Goal: Check status: Check status

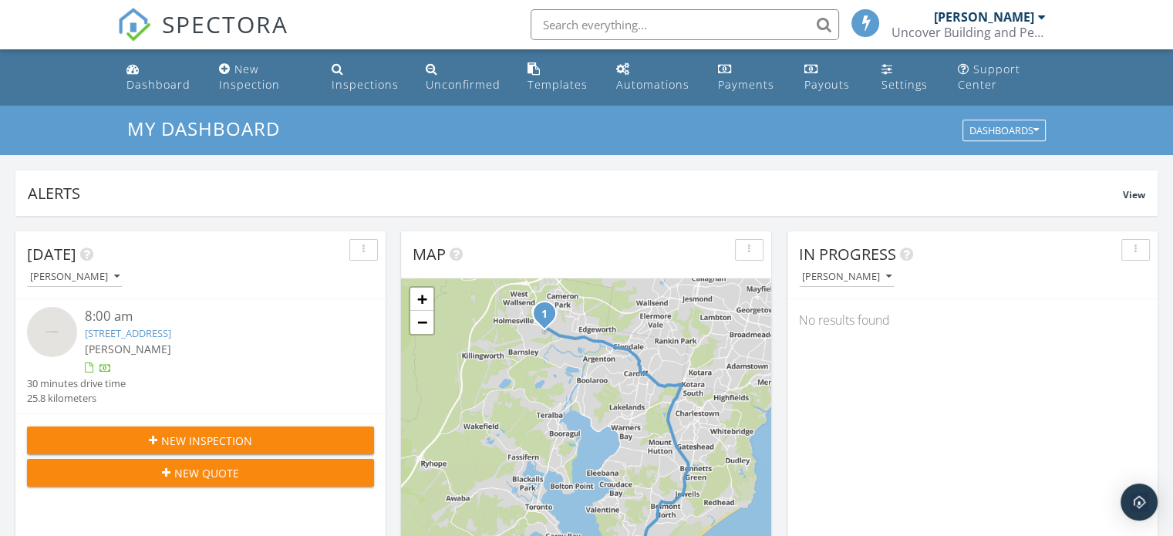
scroll to position [1428, 1197]
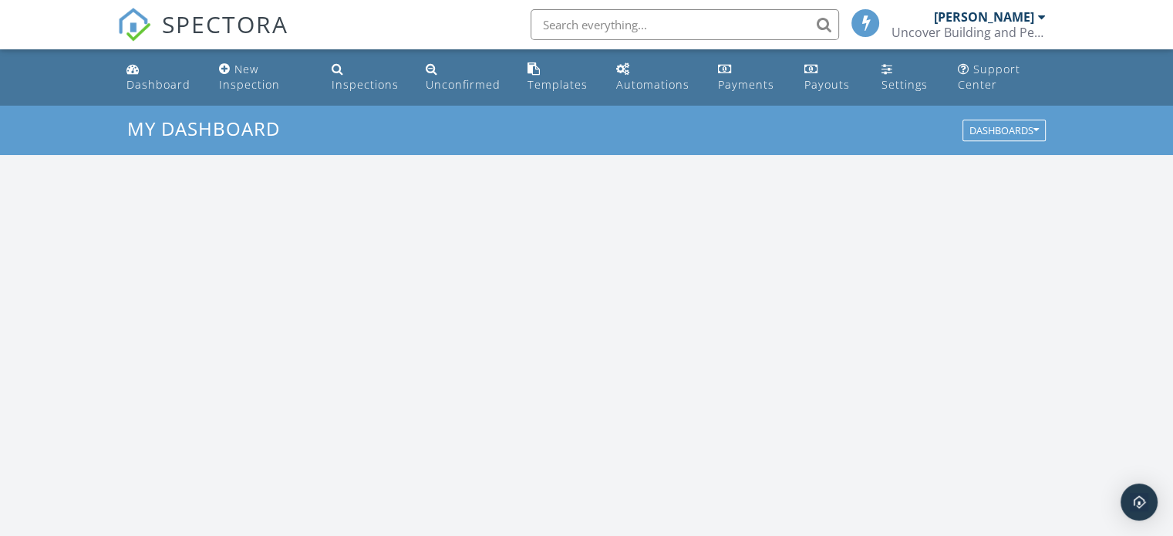
scroll to position [1428, 1197]
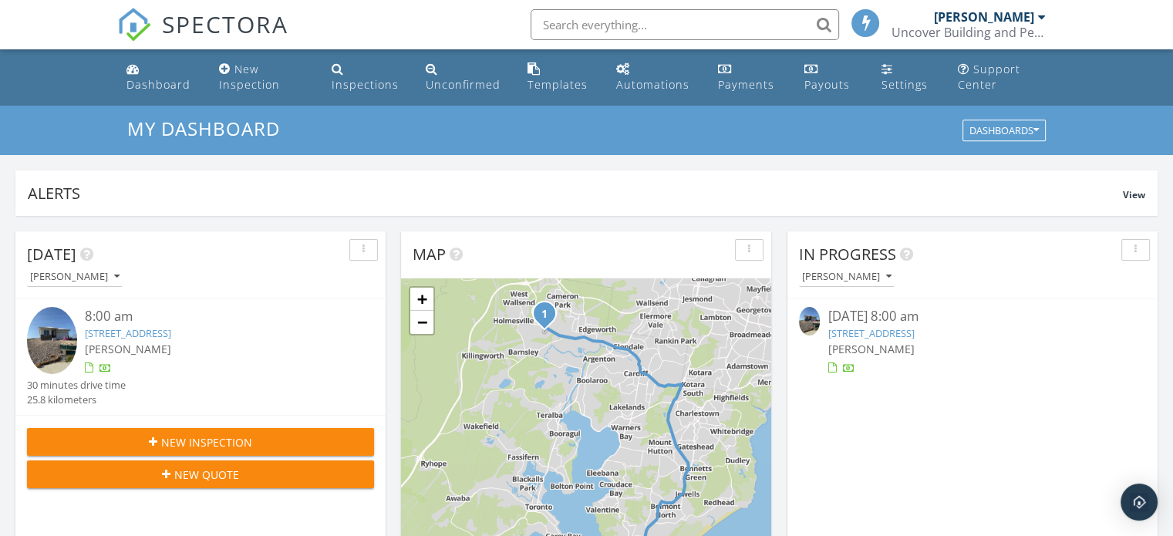
click at [54, 336] on img at bounding box center [52, 340] width 50 height 66
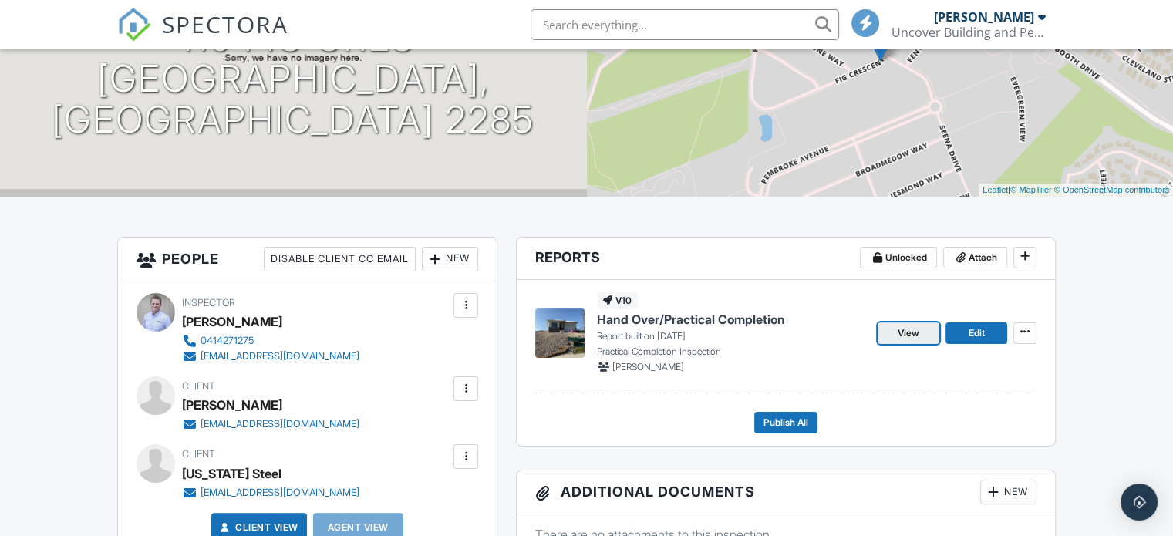
click at [916, 332] on span "View" at bounding box center [909, 333] width 22 height 15
